Goal: Information Seeking & Learning: Learn about a topic

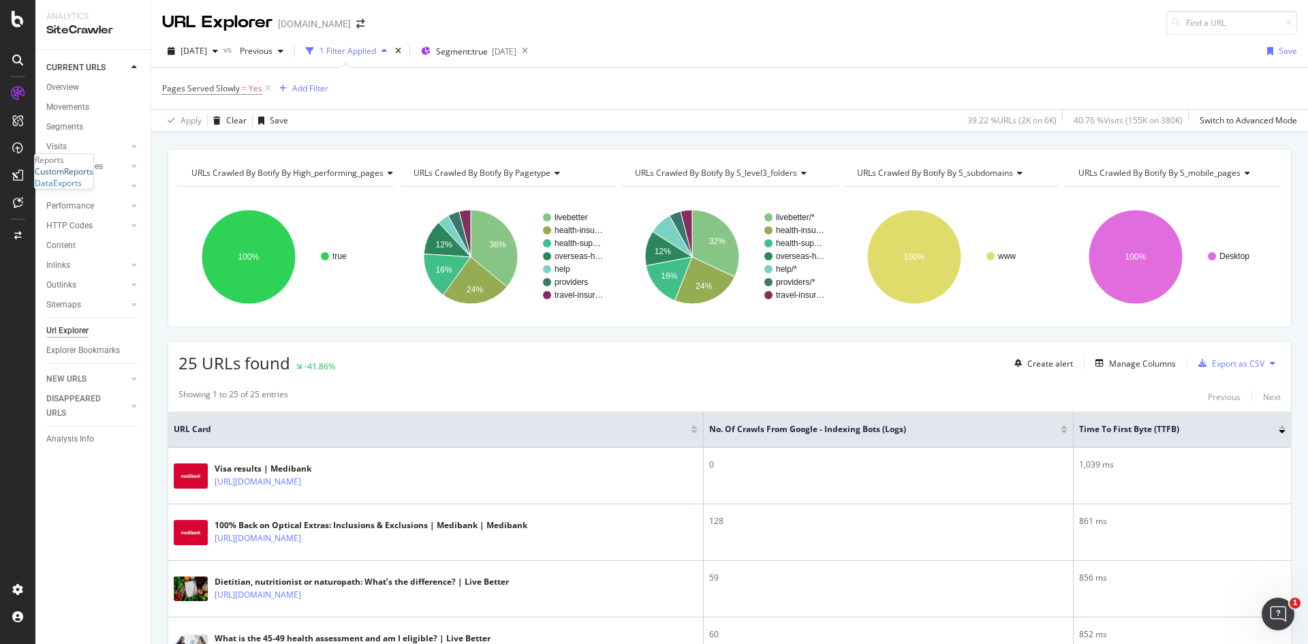
click at [72, 177] on div "CustomReports" at bounding box center [64, 172] width 59 height 12
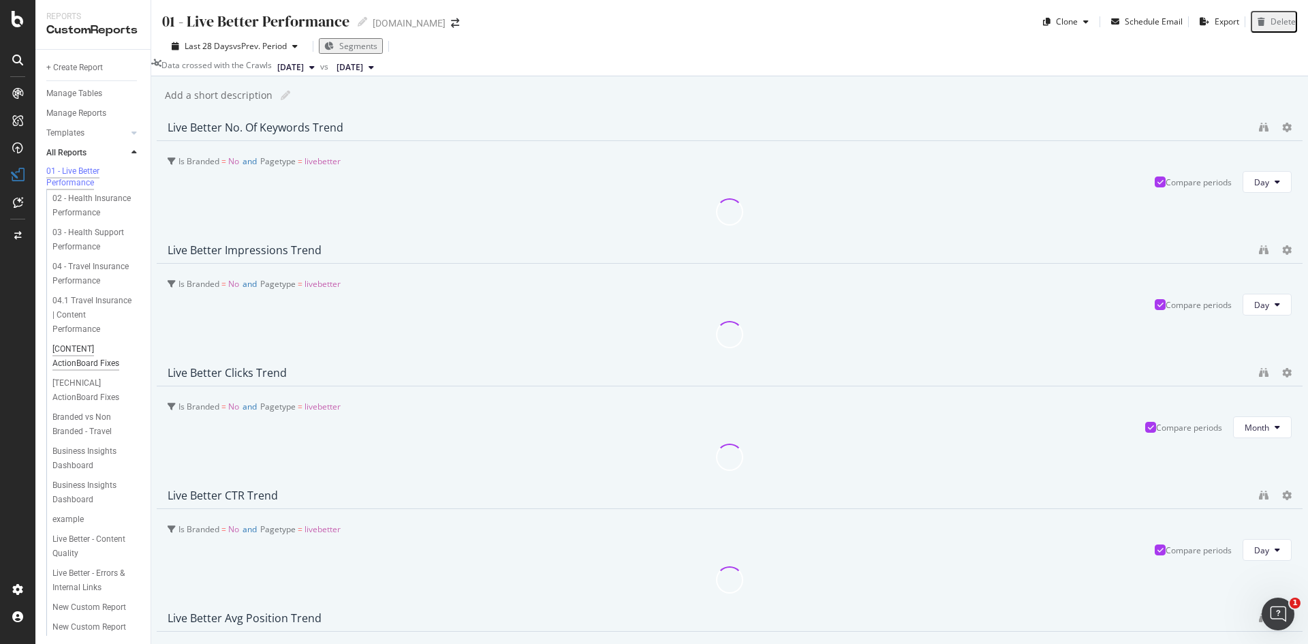
click at [77, 371] on div "[CONTENT] ActionBoard Fixes" at bounding box center [91, 356] width 79 height 29
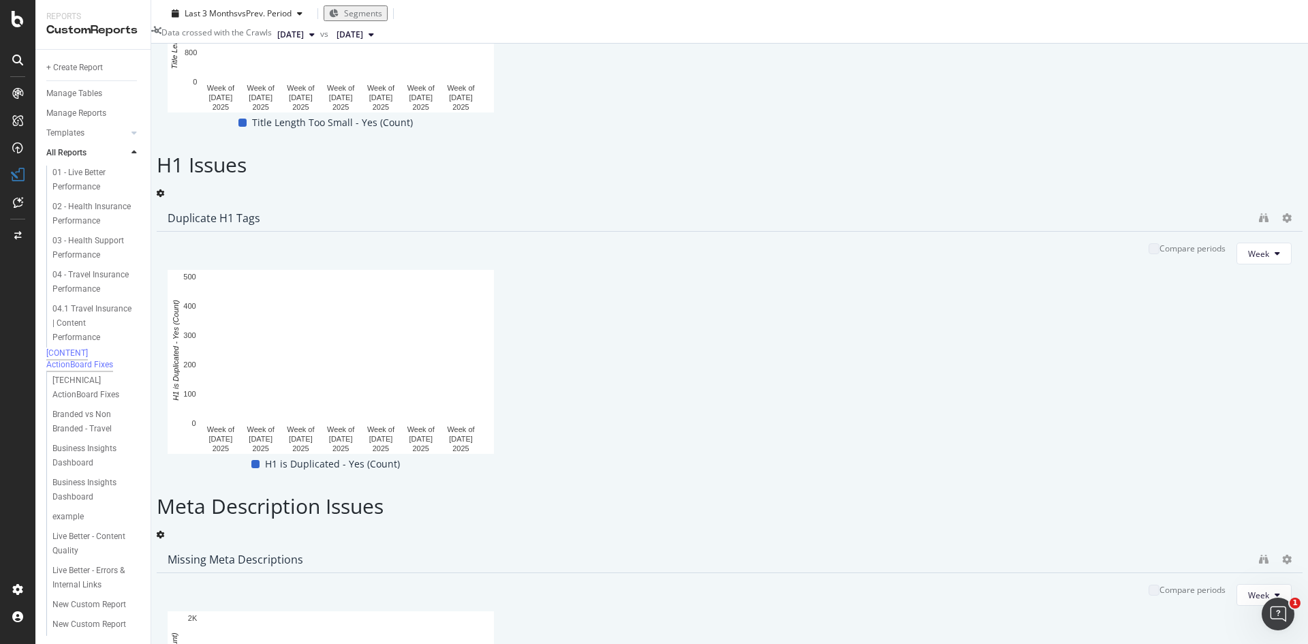
scroll to position [985, 0]
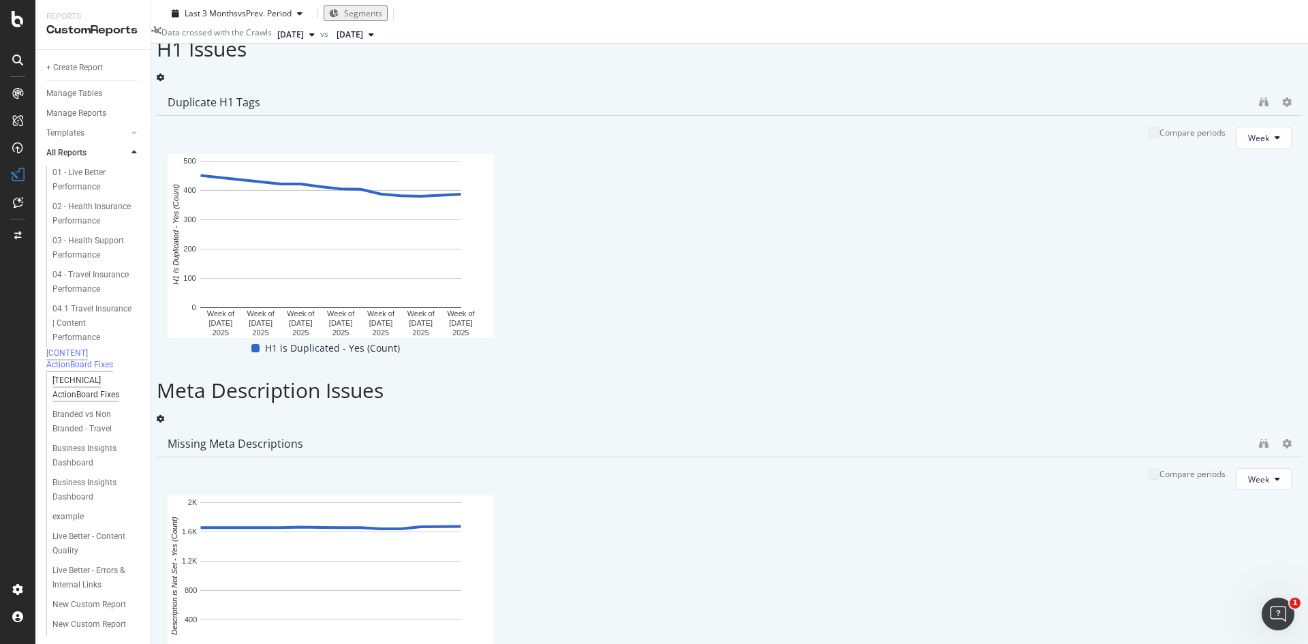
click at [57, 402] on div "[TECHNICAL] ActionBoard Fixes" at bounding box center [91, 387] width 79 height 29
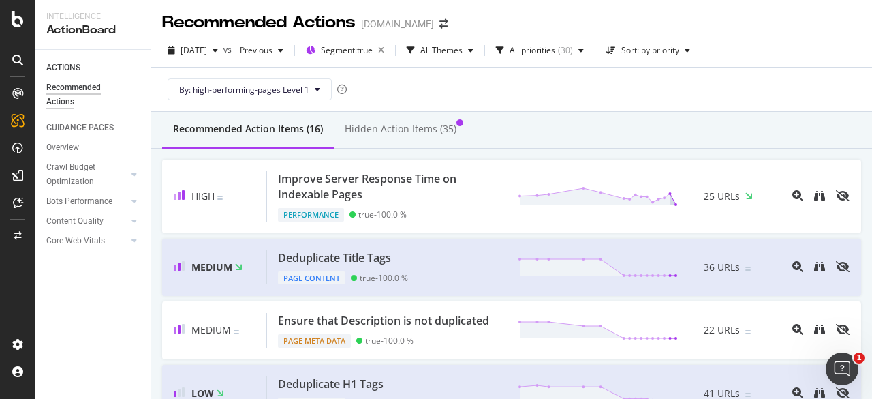
scroll to position [17, 0]
